Goal: Find specific page/section: Locate a particular part of the current website

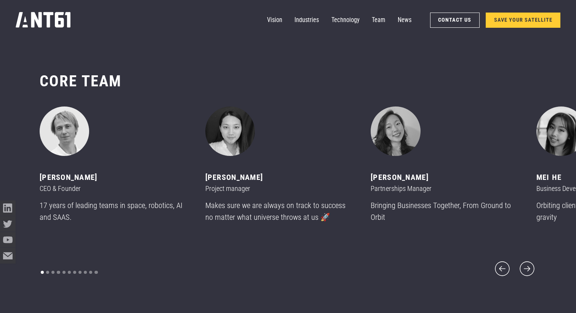
scroll to position [3744, 0]
click at [529, 264] on icon "next slide" at bounding box center [527, 268] width 19 height 19
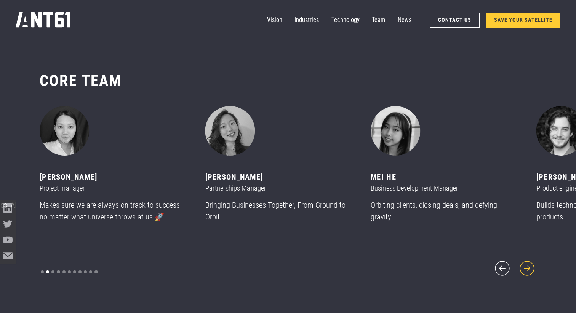
click at [529, 264] on icon "next slide" at bounding box center [527, 268] width 19 height 19
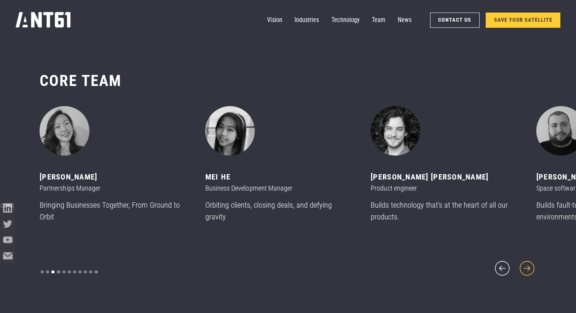
click at [529, 264] on icon "next slide" at bounding box center [527, 268] width 19 height 19
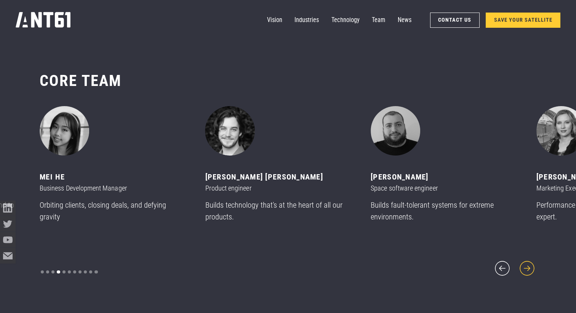
click at [529, 264] on icon "next slide" at bounding box center [527, 268] width 19 height 19
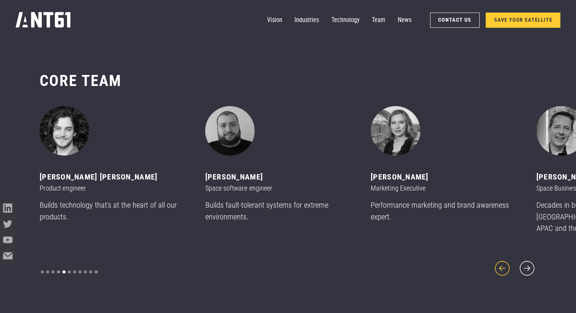
click at [506, 264] on icon "previous slide" at bounding box center [502, 268] width 19 height 19
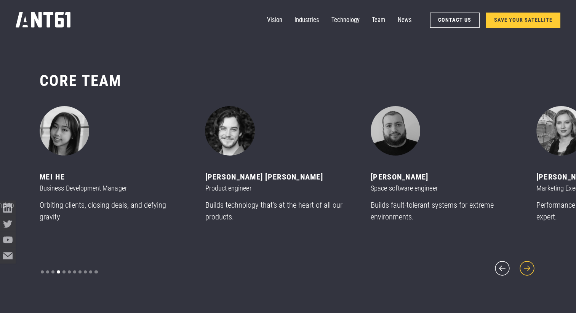
click at [521, 262] on icon "next slide" at bounding box center [527, 268] width 19 height 19
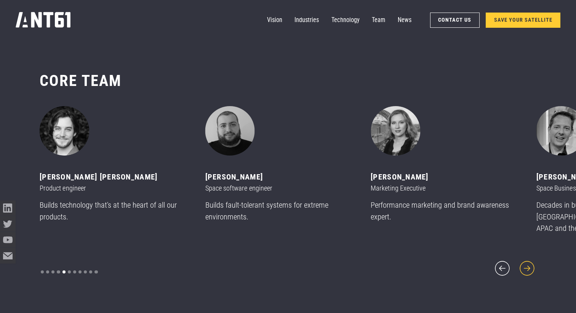
click at [521, 262] on icon "next slide" at bounding box center [527, 268] width 19 height 19
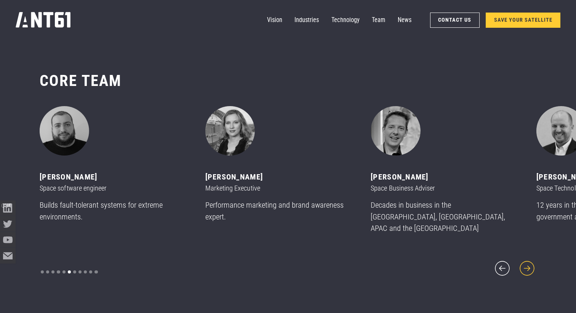
click at [521, 262] on icon "next slide" at bounding box center [527, 268] width 19 height 19
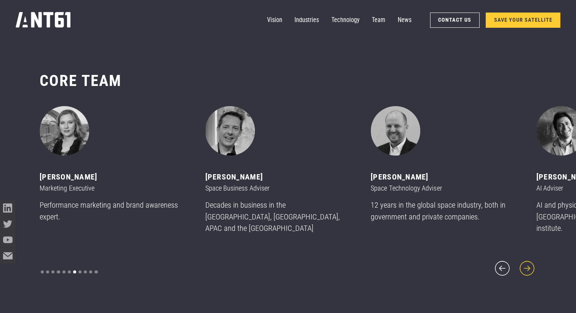
click at [521, 262] on icon "next slide" at bounding box center [527, 268] width 19 height 19
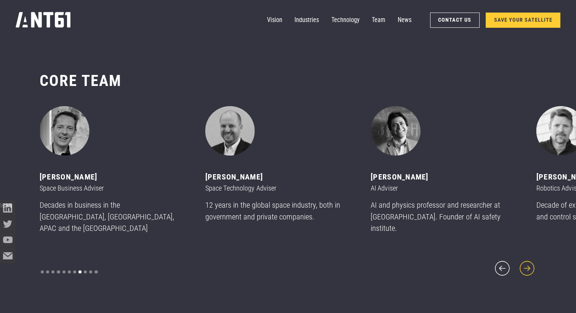
click at [521, 262] on icon "next slide" at bounding box center [527, 268] width 19 height 19
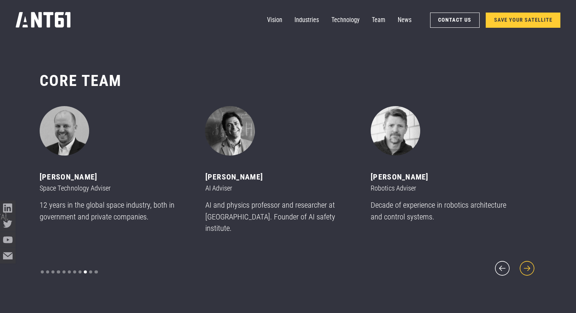
click at [521, 262] on icon "next slide" at bounding box center [527, 268] width 19 height 19
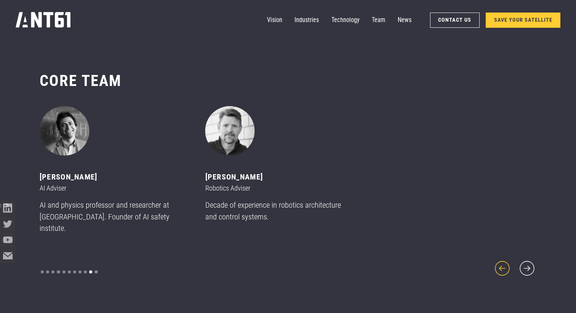
click at [505, 262] on icon "previous slide" at bounding box center [502, 268] width 19 height 19
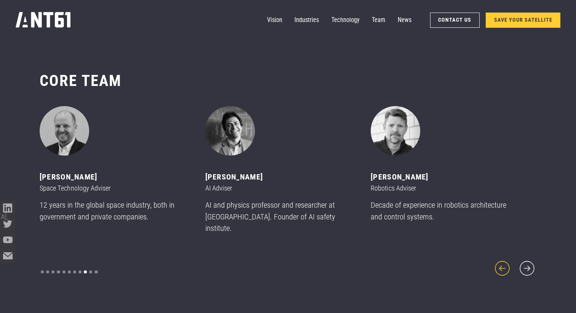
click at [505, 262] on icon "previous slide" at bounding box center [502, 268] width 19 height 19
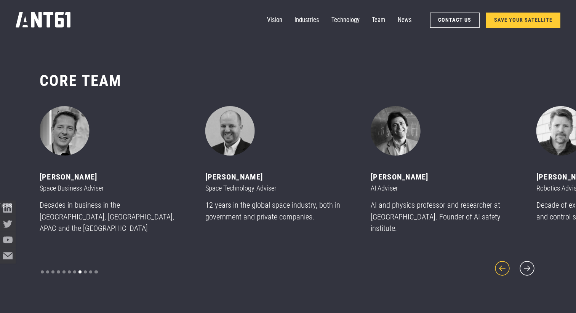
click at [505, 262] on icon "previous slide" at bounding box center [502, 268] width 19 height 19
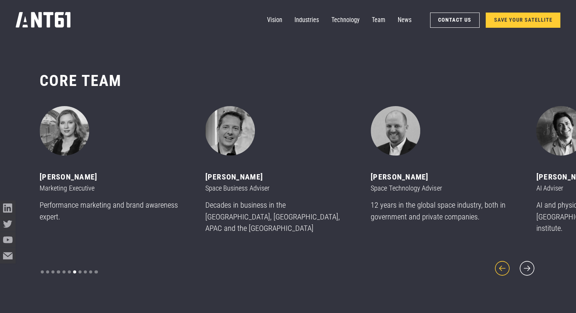
click at [505, 262] on icon "previous slide" at bounding box center [502, 268] width 19 height 19
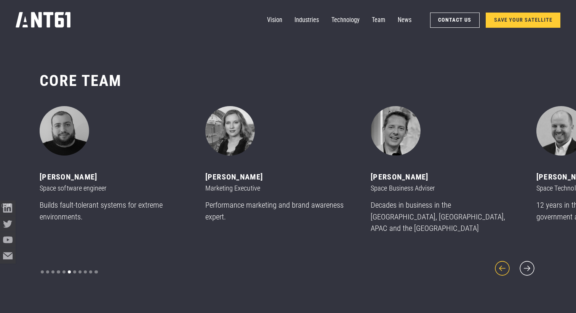
click at [505, 262] on icon "previous slide" at bounding box center [502, 268] width 19 height 19
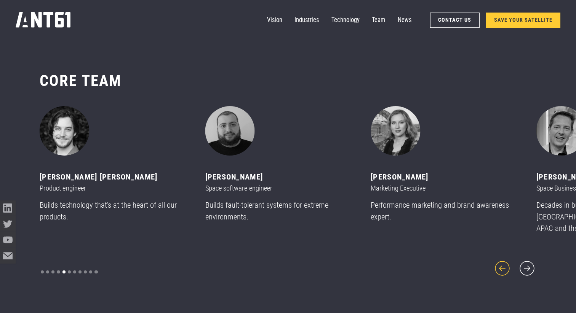
click at [505, 262] on icon "previous slide" at bounding box center [502, 268] width 19 height 19
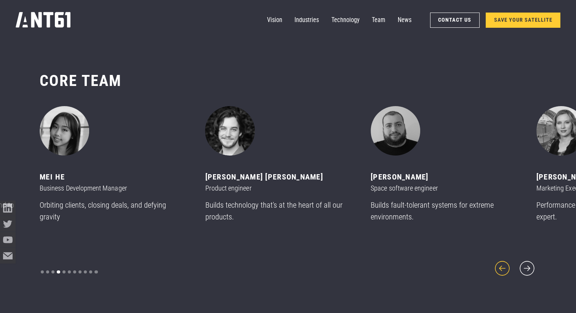
click at [505, 262] on icon "previous slide" at bounding box center [502, 268] width 19 height 19
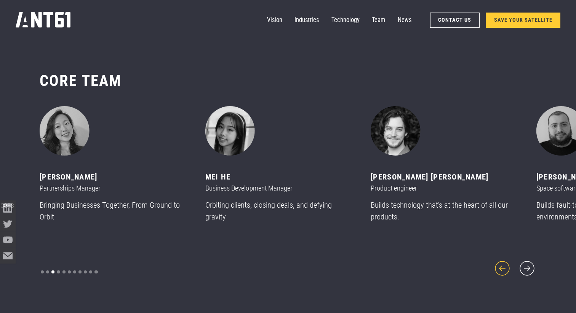
click at [505, 262] on icon "previous slide" at bounding box center [502, 268] width 19 height 19
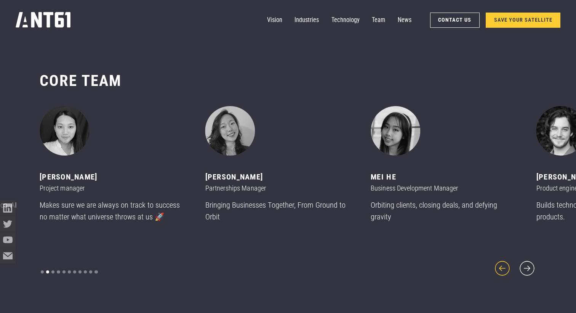
click at [505, 262] on icon "previous slide" at bounding box center [502, 268] width 19 height 19
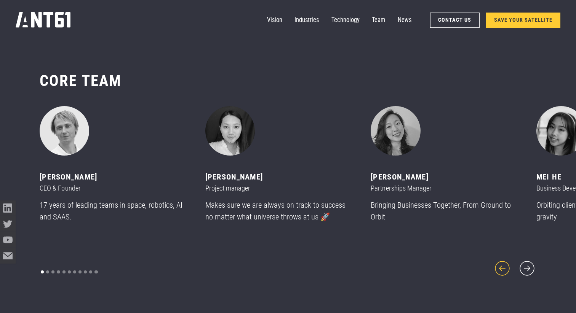
click at [505, 262] on icon "previous slide" at bounding box center [502, 268] width 19 height 19
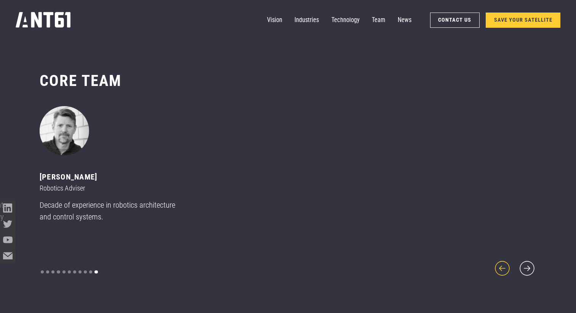
click at [500, 259] on icon "previous slide" at bounding box center [502, 268] width 19 height 19
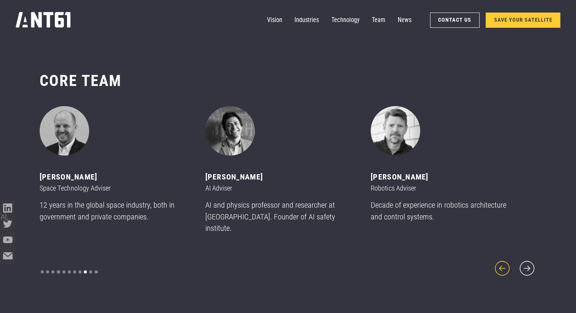
click at [500, 259] on icon "previous slide" at bounding box center [502, 268] width 19 height 19
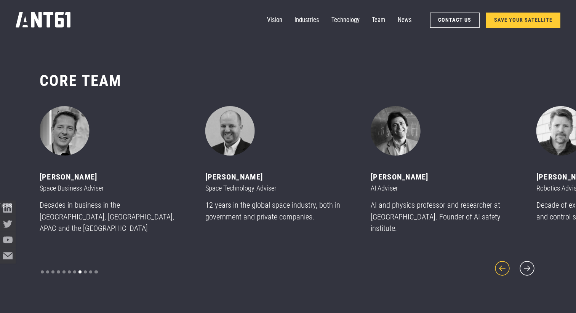
click at [500, 259] on icon "previous slide" at bounding box center [502, 268] width 19 height 19
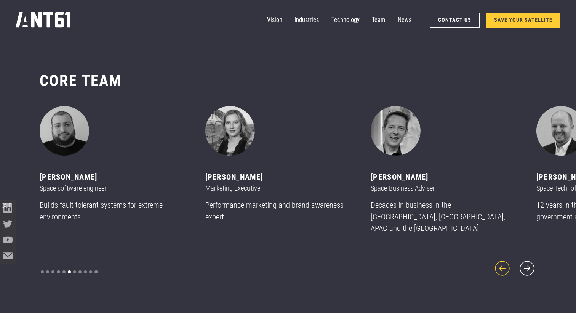
click at [500, 259] on icon "previous slide" at bounding box center [502, 268] width 19 height 19
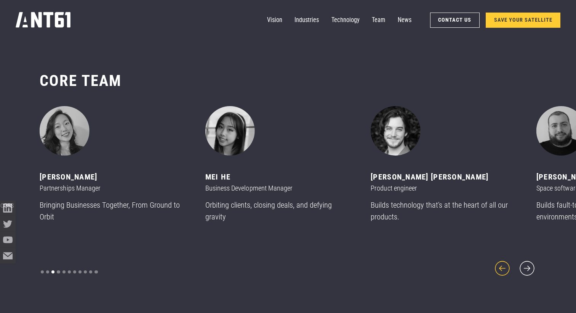
click at [500, 259] on icon "previous slide" at bounding box center [502, 268] width 19 height 19
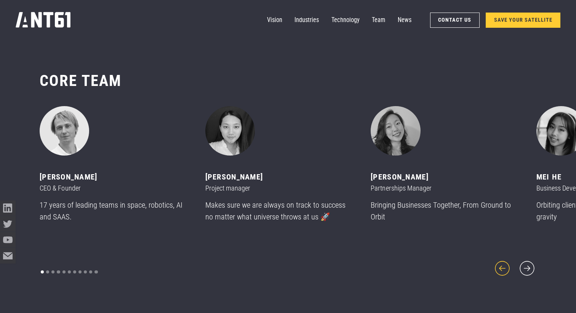
click at [500, 259] on icon "previous slide" at bounding box center [502, 268] width 19 height 19
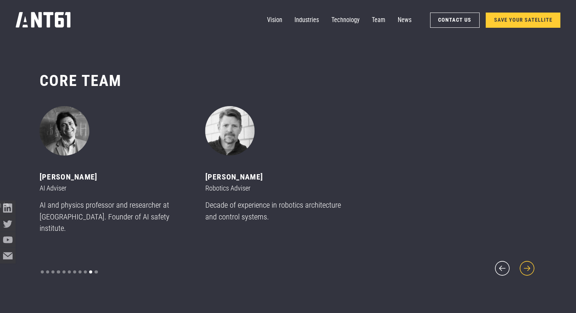
click at [530, 264] on icon "next slide" at bounding box center [527, 268] width 19 height 19
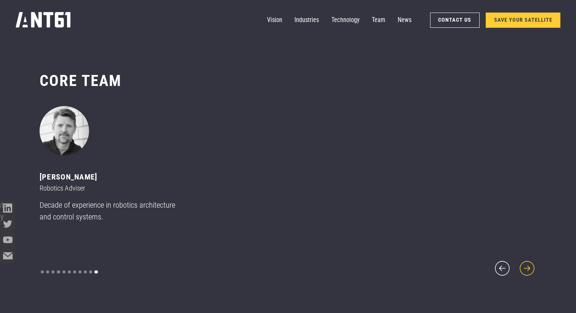
click at [530, 264] on icon "next slide" at bounding box center [527, 268] width 19 height 19
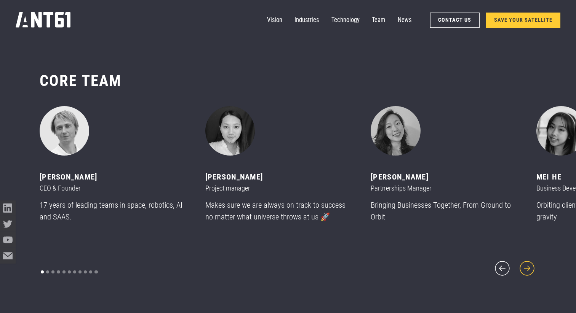
click at [528, 264] on icon "next slide" at bounding box center [527, 268] width 19 height 19
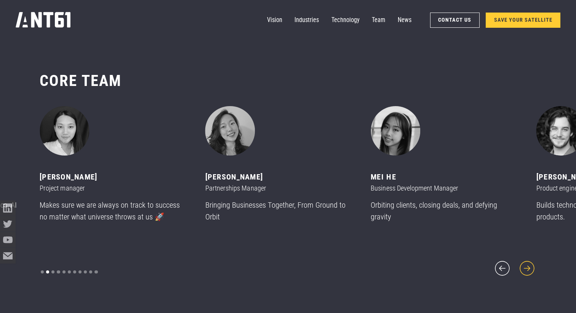
click at [528, 264] on icon "next slide" at bounding box center [527, 268] width 19 height 19
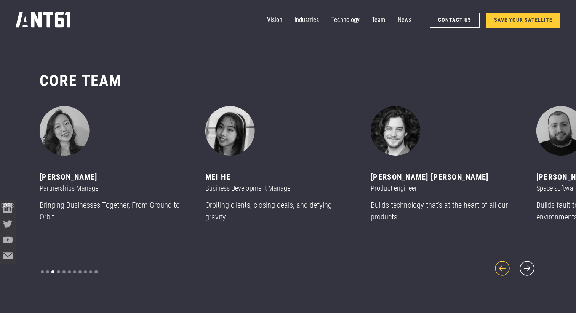
click at [498, 261] on icon "previous slide" at bounding box center [502, 268] width 19 height 19
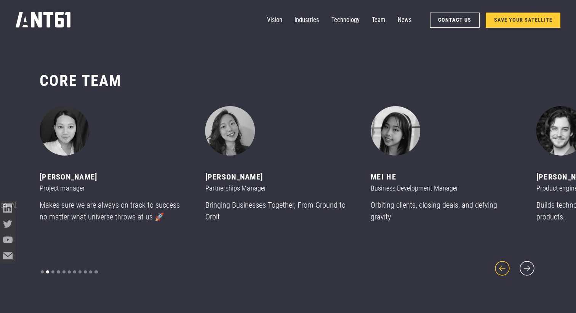
click at [498, 261] on icon "previous slide" at bounding box center [502, 268] width 19 height 19
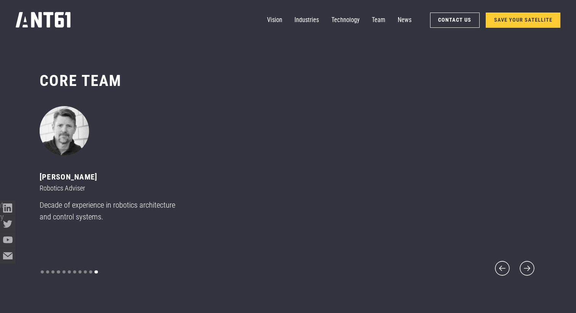
click at [519, 268] on div "[PERSON_NAME] CEO & Founder 17 years of leading teams in space, robotics, AI an…" at bounding box center [288, 192] width 497 height 172
click at [531, 265] on icon "next slide" at bounding box center [527, 268] width 19 height 19
